Goal: Register for event/course

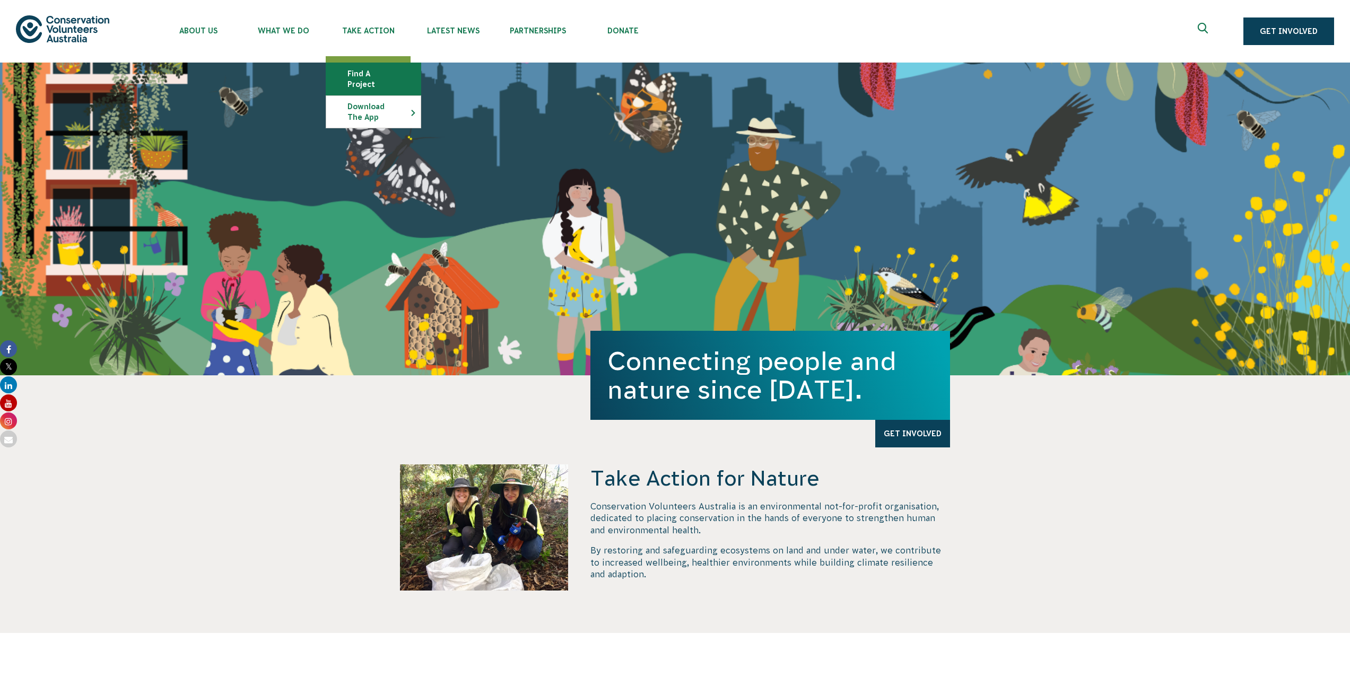
click at [379, 73] on link "Find a project" at bounding box center [373, 79] width 94 height 32
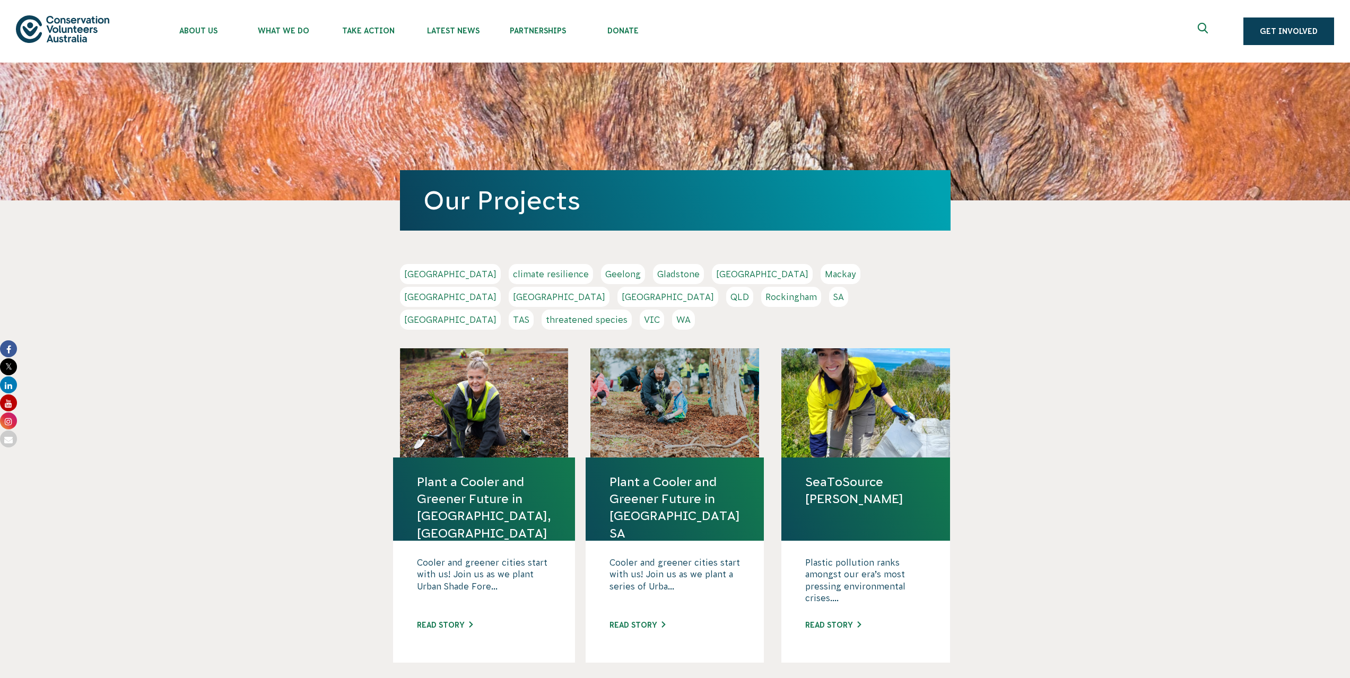
click at [753, 287] on link "QLD" at bounding box center [739, 297] width 27 height 20
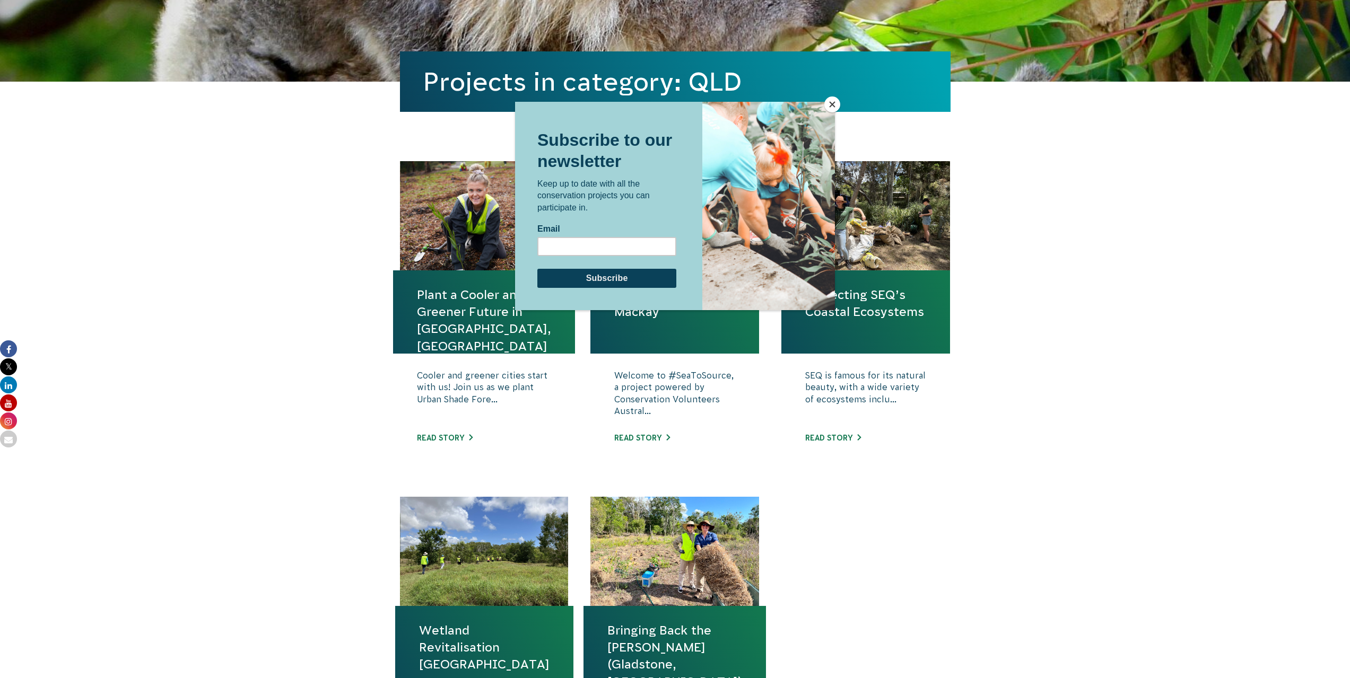
scroll to position [265, 0]
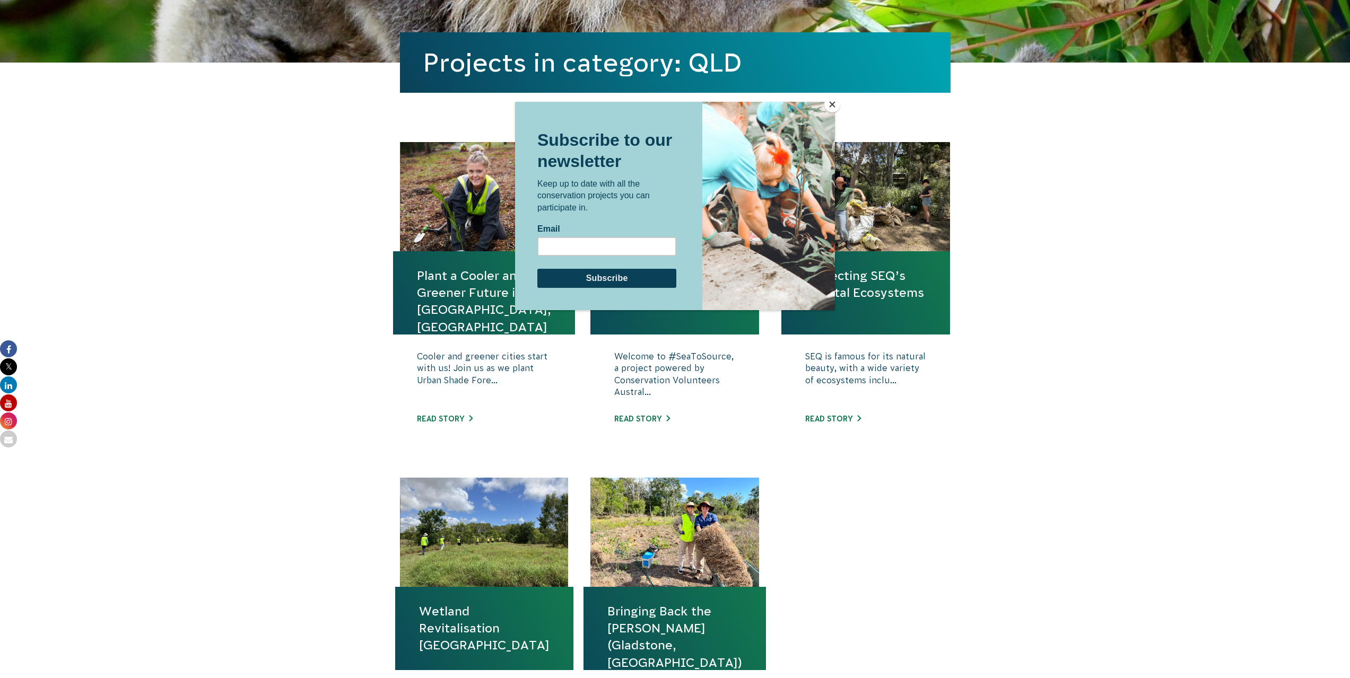
click at [830, 104] on button "Close" at bounding box center [832, 105] width 16 height 16
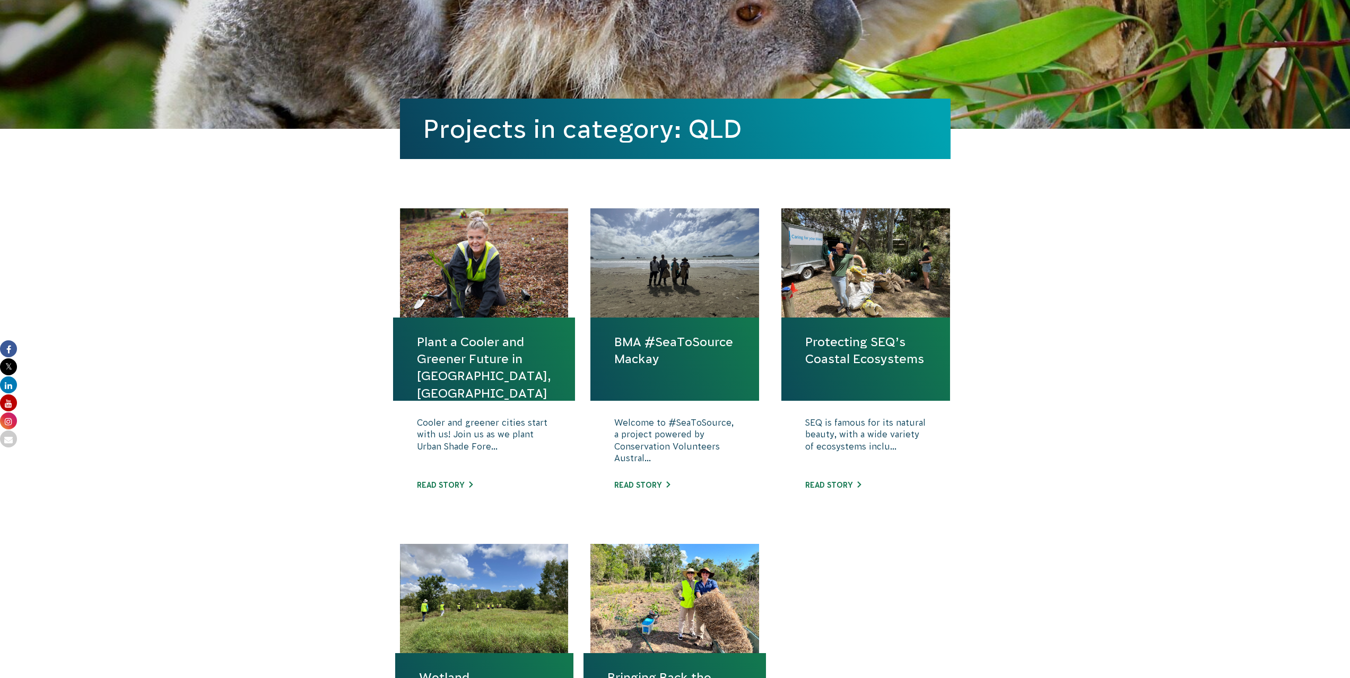
scroll to position [159, 0]
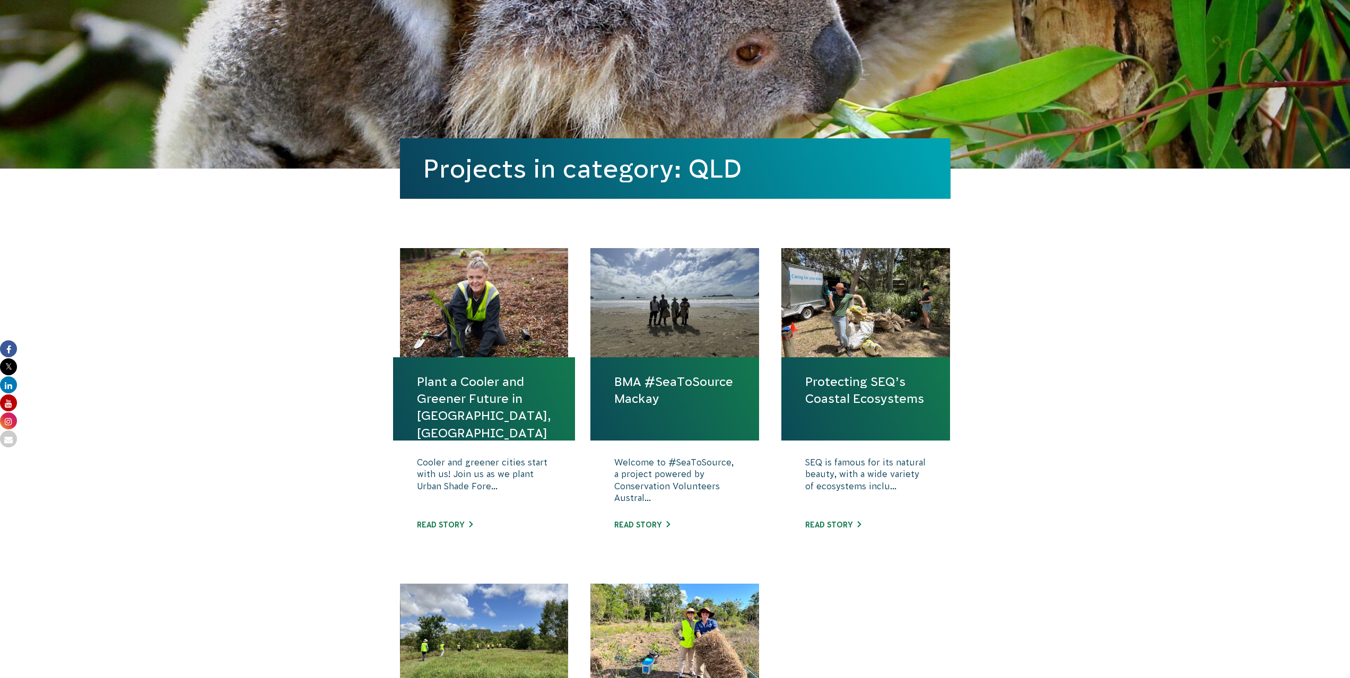
click at [876, 395] on link "Protecting SEQ’s Coastal Ecosystems" at bounding box center [865, 390] width 121 height 34
